Goal: Task Accomplishment & Management: Use online tool/utility

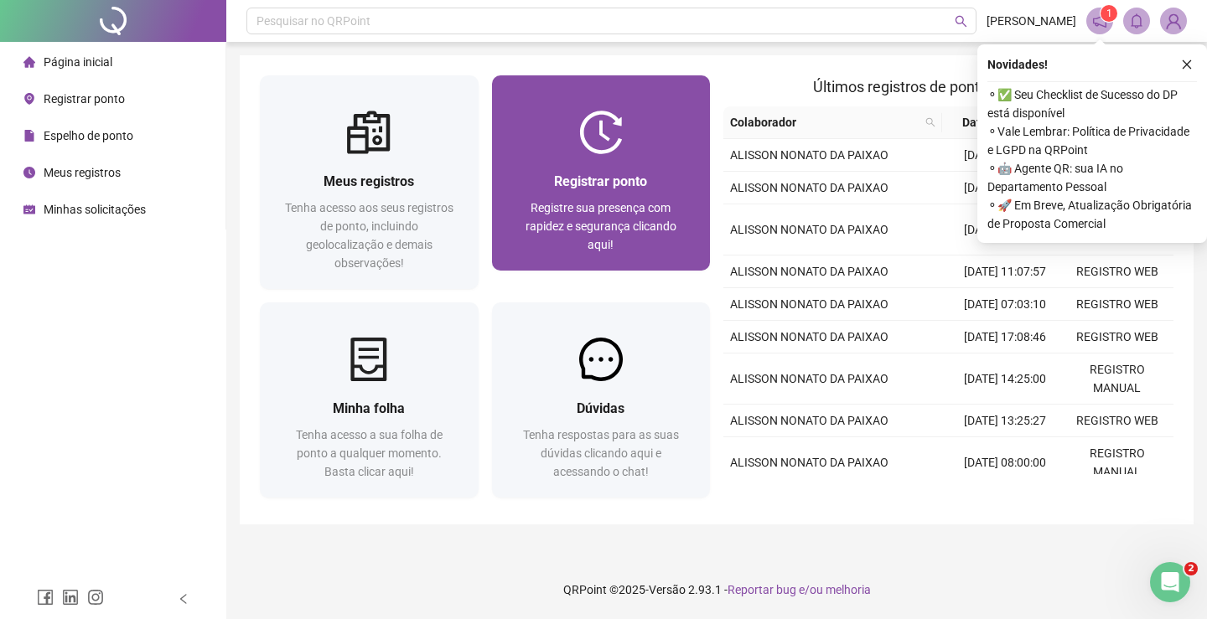
click at [599, 176] on span "Registrar ponto" at bounding box center [600, 181] width 93 height 16
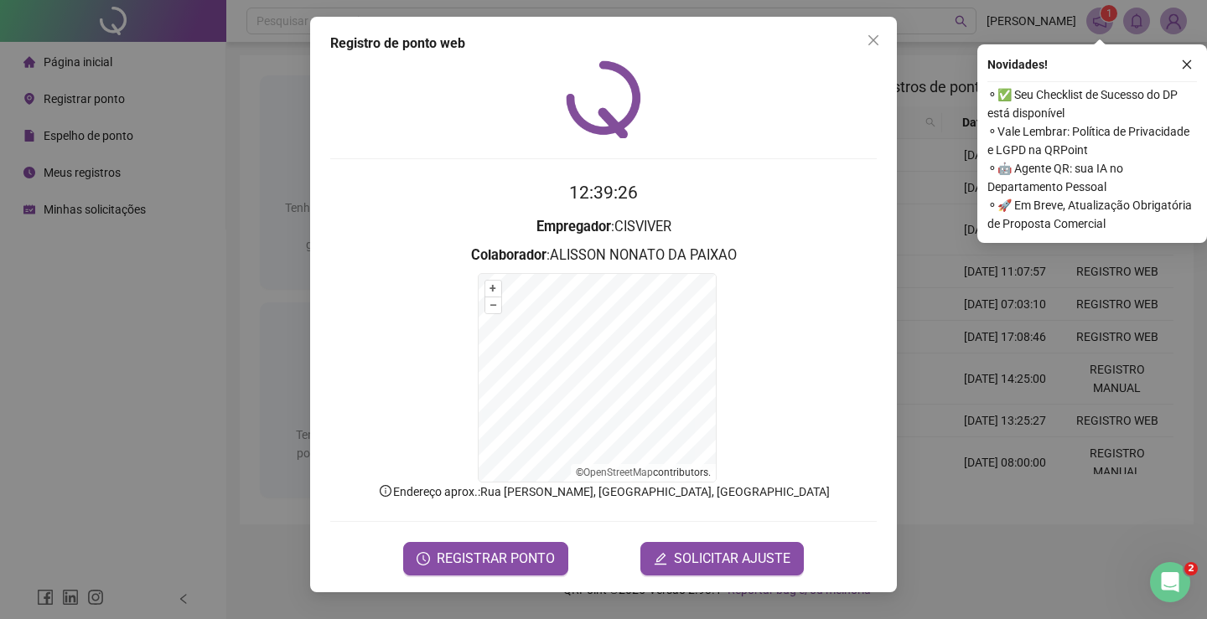
click at [510, 559] on span "REGISTRAR PONTO" at bounding box center [496, 559] width 118 height 20
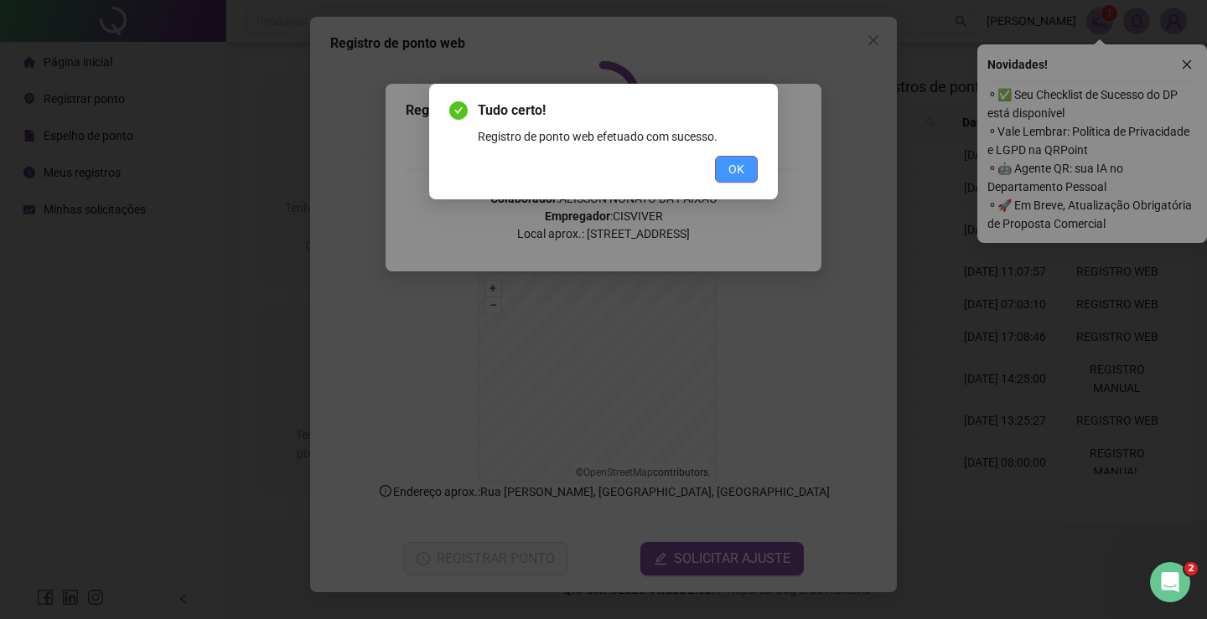
click at [742, 161] on span "OK" at bounding box center [736, 169] width 16 height 18
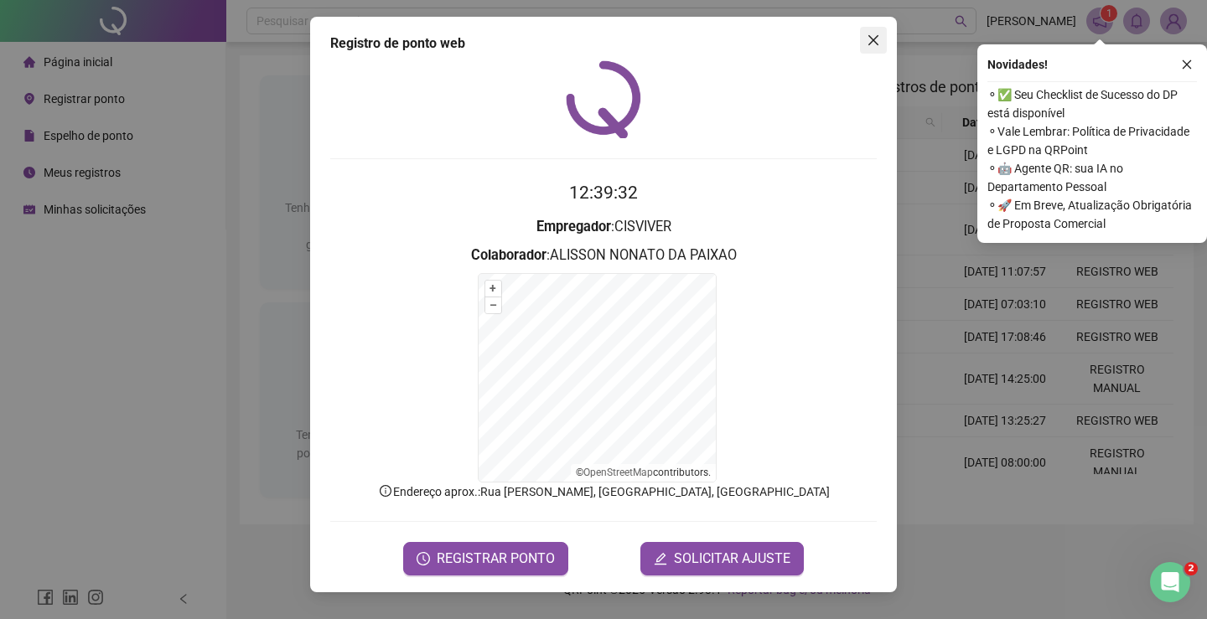
click at [882, 40] on span "Close" at bounding box center [873, 40] width 27 height 13
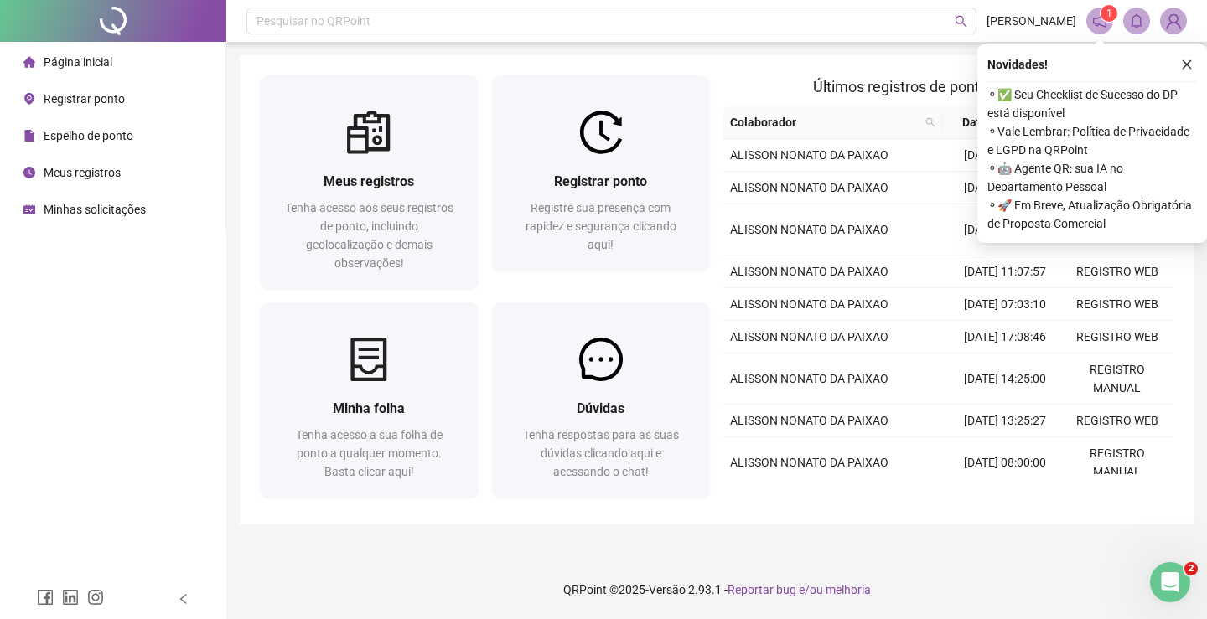
click at [1190, 70] on icon "close" at bounding box center [1187, 65] width 12 height 12
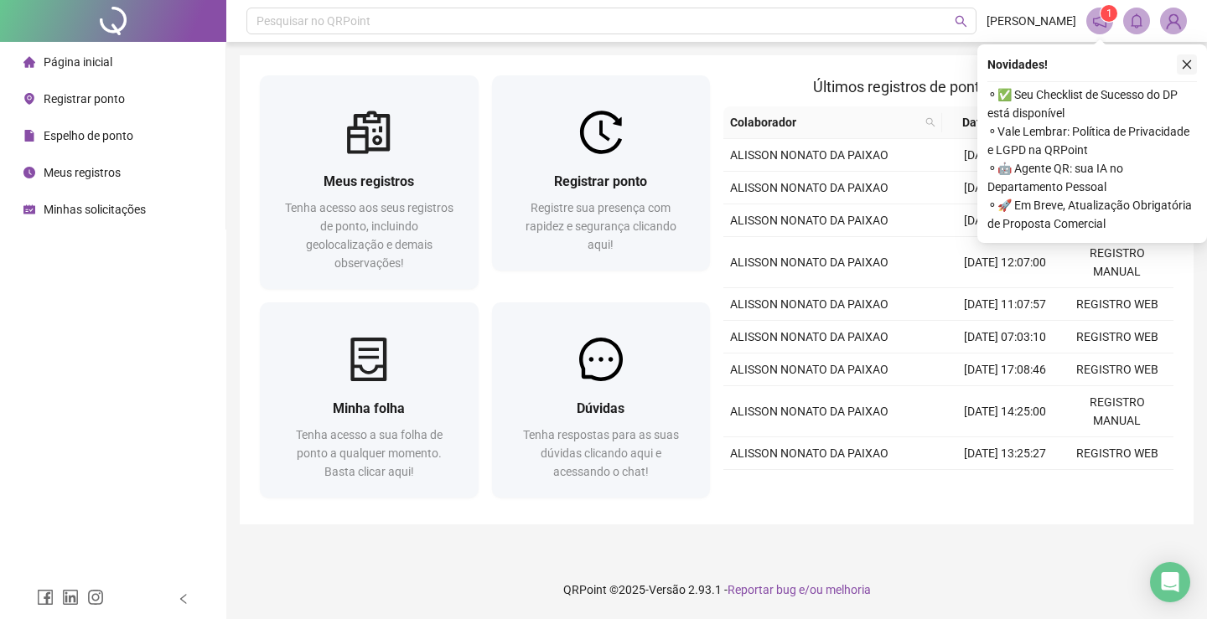
click at [1189, 53] on div "Novidades ! ⚬ ✅ Seu Checklist de Sucesso do DP está disponível ⚬ Vale Lembrar: …" at bounding box center [1092, 143] width 230 height 199
click at [1182, 65] on icon "close" at bounding box center [1187, 65] width 12 height 12
